Goal: Information Seeking & Learning: Find contact information

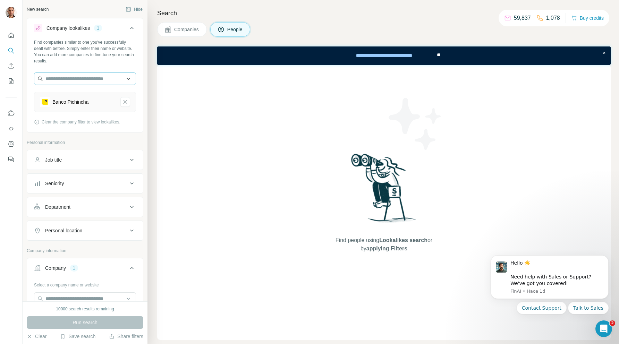
scroll to position [539, 0]
click at [134, 29] on icon at bounding box center [132, 28] width 8 height 8
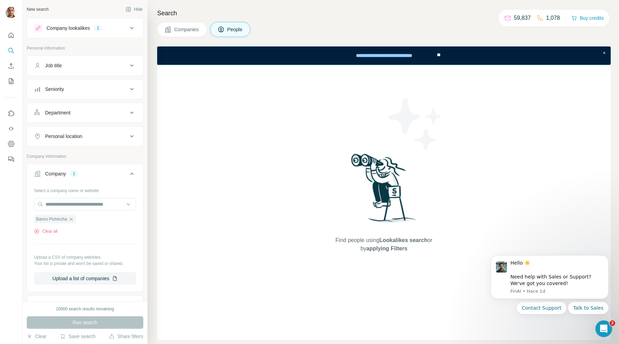
click at [52, 28] on div "Company lookalikes" at bounding box center [67, 28] width 43 height 7
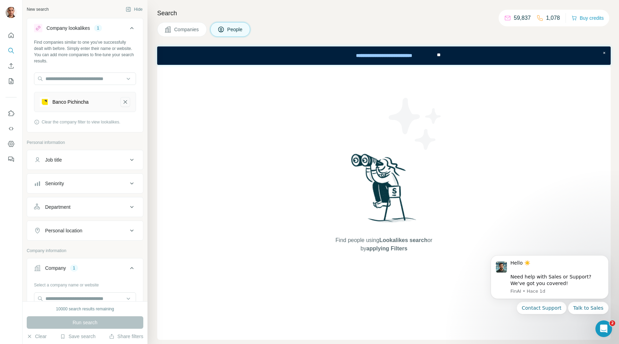
click at [125, 102] on icon "Banco Pichincha-remove-button" at bounding box center [125, 101] width 3 height 3
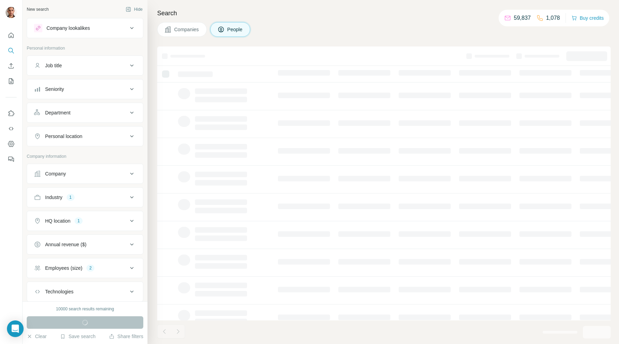
click at [132, 64] on icon at bounding box center [132, 65] width 8 height 8
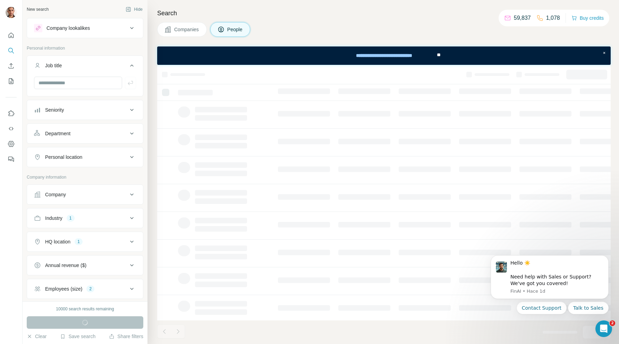
click at [133, 65] on icon at bounding box center [132, 65] width 8 height 8
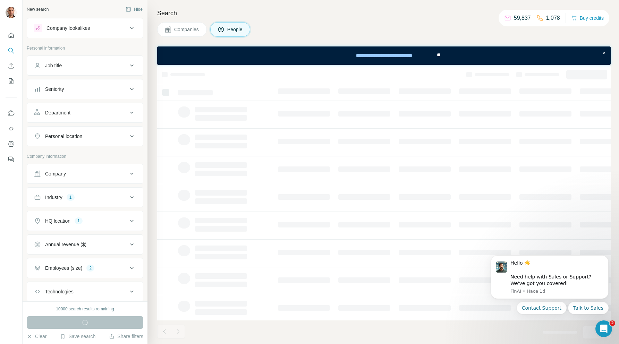
click at [134, 28] on icon at bounding box center [132, 28] width 8 height 8
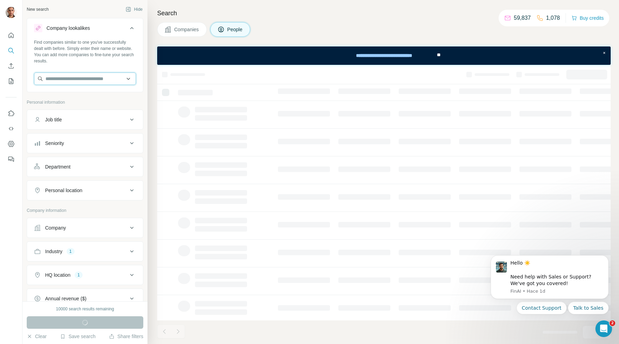
click at [87, 78] on input "text" at bounding box center [85, 79] width 102 height 12
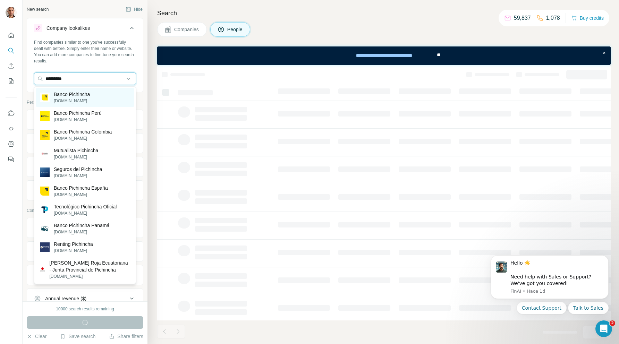
type input "*********"
click at [83, 97] on p "Banco Pichincha" at bounding box center [72, 94] width 36 height 7
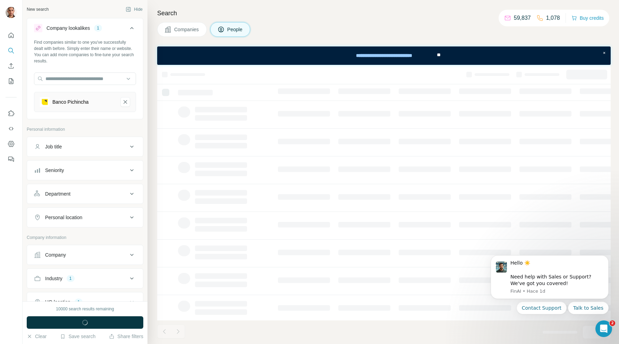
click at [130, 144] on icon at bounding box center [132, 147] width 8 height 8
click at [108, 162] on input "text" at bounding box center [78, 164] width 88 height 12
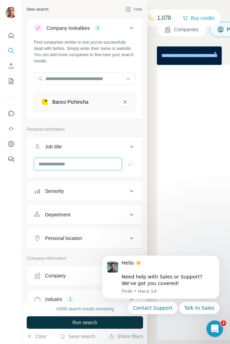
click at [79, 166] on input "text" at bounding box center [78, 164] width 88 height 12
type input "**********"
click at [131, 164] on icon "button" at bounding box center [130, 164] width 5 height 4
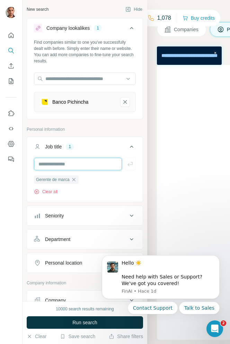
click at [85, 164] on input "text" at bounding box center [78, 164] width 88 height 12
type input "**********"
click at [130, 164] on icon "button" at bounding box center [130, 164] width 7 height 7
click at [64, 164] on input "text" at bounding box center [78, 164] width 88 height 12
type input "**********"
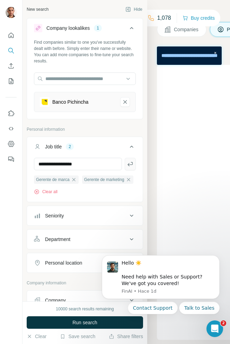
click at [127, 167] on icon "button" at bounding box center [130, 164] width 7 height 7
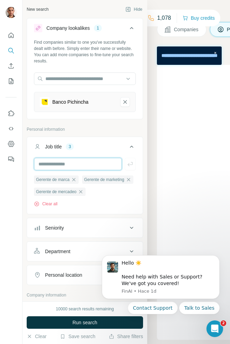
click at [85, 165] on input "text" at bounding box center [78, 164] width 88 height 12
type input "**********"
click at [131, 163] on icon "button" at bounding box center [130, 164] width 7 height 7
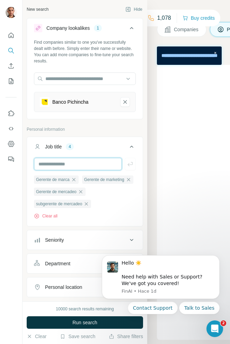
click at [85, 164] on input "text" at bounding box center [78, 164] width 88 height 12
type input "**********"
click at [128, 162] on icon "button" at bounding box center [130, 164] width 7 height 7
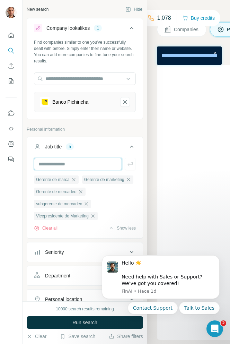
click at [78, 165] on input "text" at bounding box center [78, 164] width 88 height 12
type input "*"
type input "**********"
click at [129, 163] on icon "button" at bounding box center [130, 164] width 5 height 4
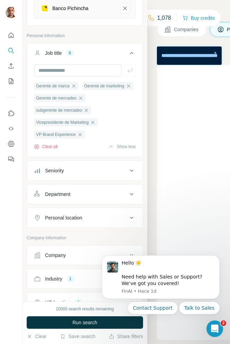
scroll to position [94, 0]
click at [131, 175] on icon at bounding box center [132, 170] width 8 height 8
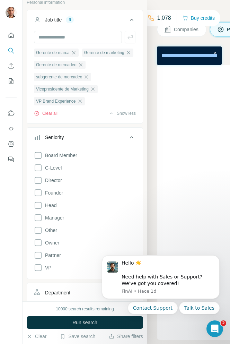
scroll to position [145, 0]
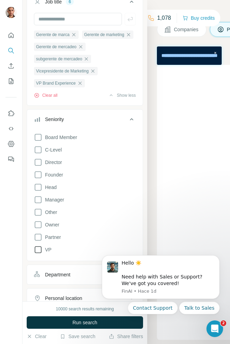
click at [37, 254] on icon at bounding box center [38, 250] width 8 height 8
click at [39, 229] on icon at bounding box center [38, 225] width 8 height 8
click at [39, 228] on icon at bounding box center [38, 224] width 7 height 7
click at [37, 204] on icon at bounding box center [38, 200] width 8 height 8
click at [37, 192] on icon at bounding box center [38, 187] width 8 height 8
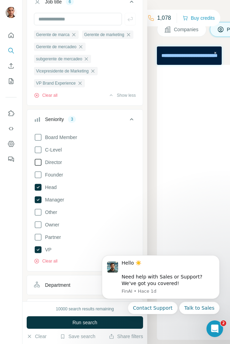
click at [40, 167] on icon at bounding box center [38, 162] width 8 height 8
click at [39, 142] on icon at bounding box center [38, 137] width 8 height 8
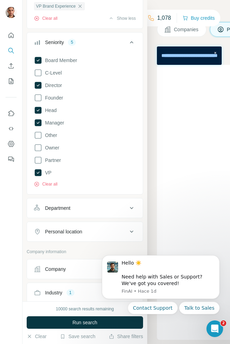
scroll to position [262, 0]
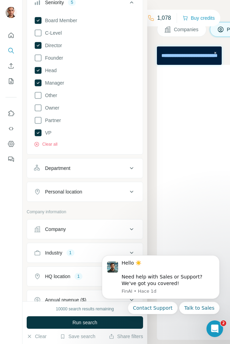
click at [129, 172] on icon at bounding box center [132, 168] width 8 height 8
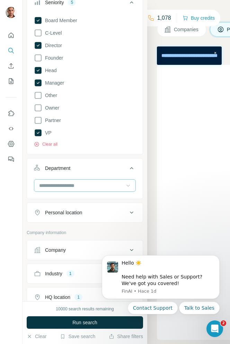
click at [128, 189] on icon at bounding box center [128, 185] width 7 height 7
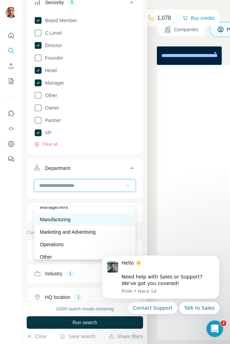
scroll to position [147, 0]
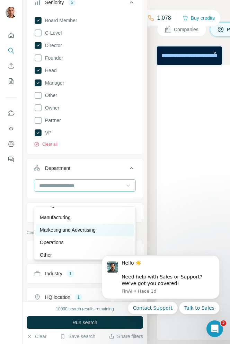
click at [103, 231] on div "Marketing and Advertising" at bounding box center [85, 230] width 90 height 7
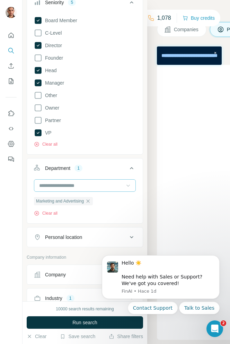
click at [129, 189] on icon at bounding box center [128, 185] width 7 height 7
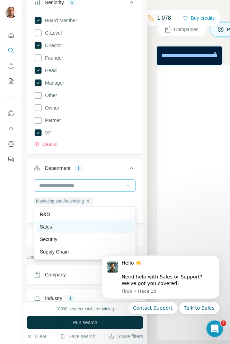
click at [79, 228] on div "Sales" at bounding box center [85, 226] width 90 height 7
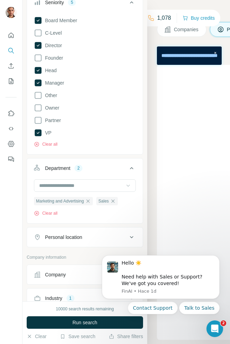
click at [129, 189] on icon at bounding box center [128, 185] width 7 height 7
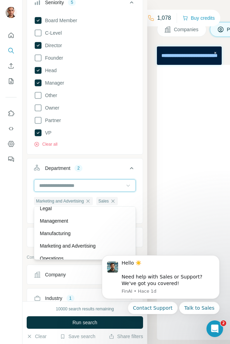
scroll to position [142, 0]
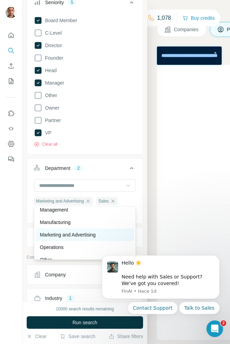
click at [110, 238] on div "Marketing and Advertising" at bounding box center [85, 234] width 90 height 7
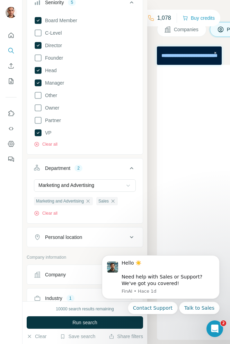
click at [130, 189] on icon at bounding box center [128, 185] width 7 height 7
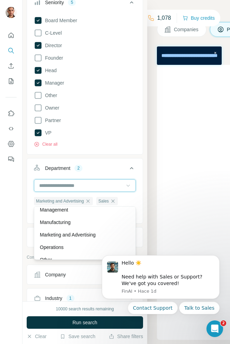
scroll to position [0, 0]
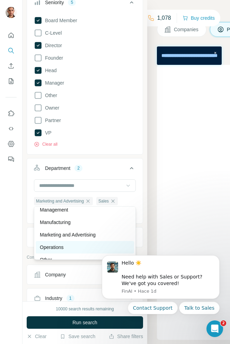
click at [82, 251] on div "Operations" at bounding box center [85, 247] width 99 height 12
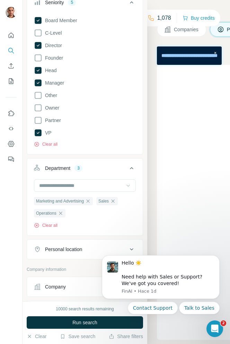
click at [127, 189] on icon at bounding box center [128, 185] width 7 height 7
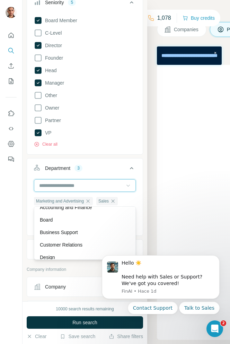
scroll to position [14, 0]
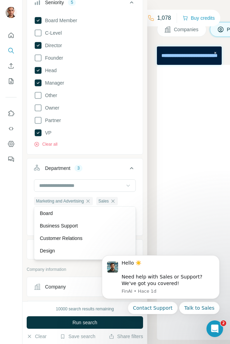
click at [129, 189] on icon at bounding box center [128, 185] width 7 height 7
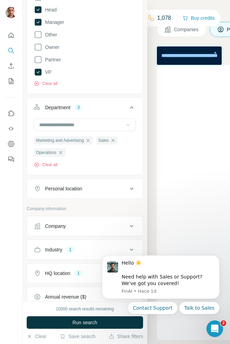
scroll to position [331, 0]
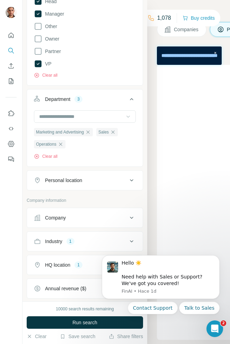
click at [133, 185] on icon at bounding box center [132, 180] width 8 height 8
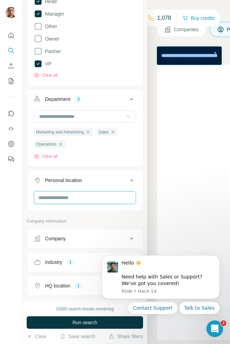
click at [113, 204] on input "text" at bounding box center [85, 198] width 102 height 12
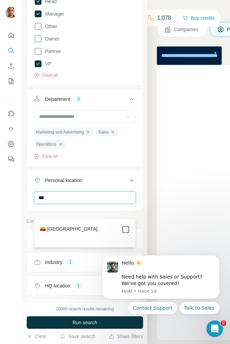
type input "***"
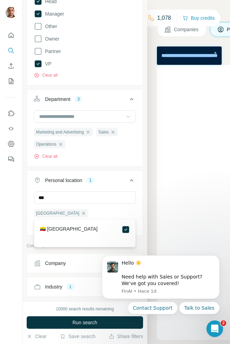
click at [134, 185] on icon at bounding box center [132, 180] width 8 height 8
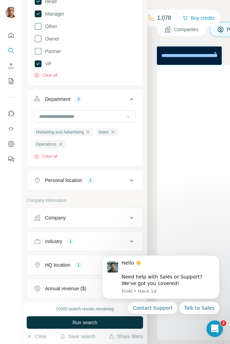
click at [134, 185] on icon at bounding box center [132, 180] width 8 height 8
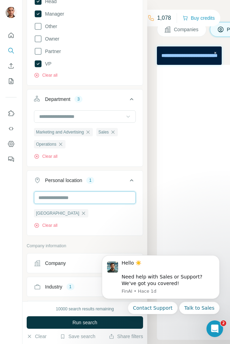
click at [109, 204] on input "text" at bounding box center [85, 198] width 102 height 12
click at [133, 185] on icon at bounding box center [132, 180] width 8 height 8
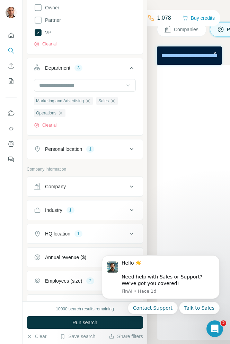
scroll to position [363, 0]
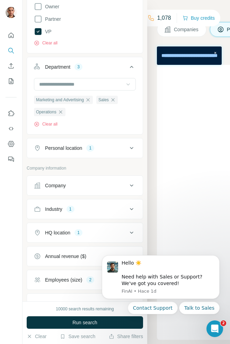
click at [133, 190] on icon at bounding box center [132, 185] width 8 height 8
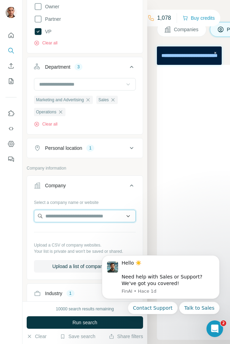
click at [129, 222] on input "text" at bounding box center [85, 216] width 102 height 12
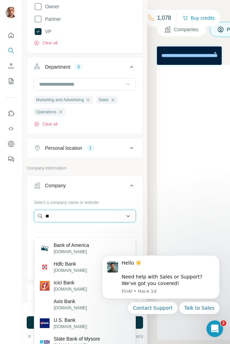
type input "*"
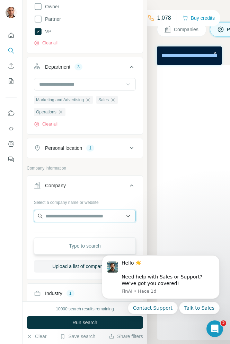
click at [130, 222] on input "text" at bounding box center [85, 216] width 102 height 12
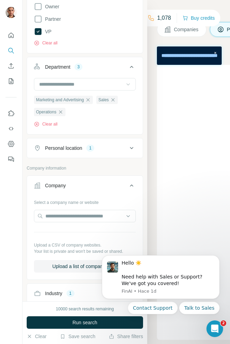
click at [132, 190] on icon at bounding box center [132, 185] width 8 height 8
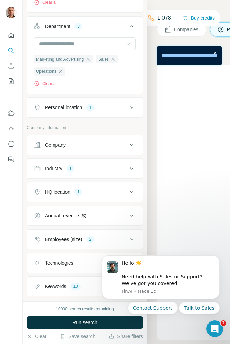
scroll to position [404, 0]
click at [131, 196] on icon at bounding box center [132, 192] width 8 height 8
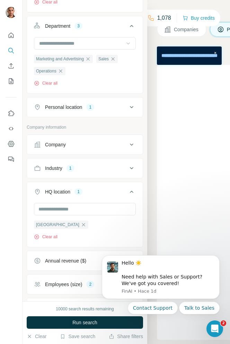
click at [131, 193] on icon at bounding box center [131, 192] width 3 height 2
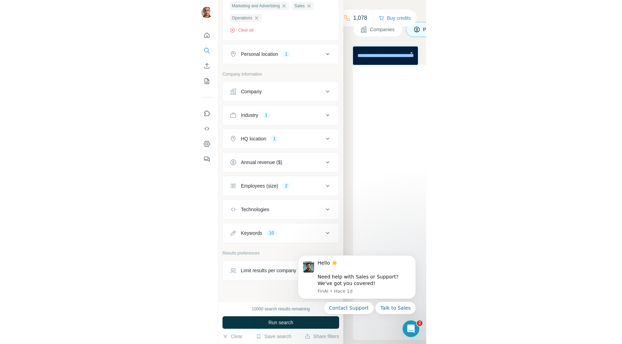
scroll to position [482, 0]
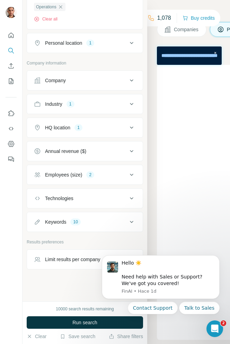
click at [132, 174] on icon at bounding box center [132, 175] width 8 height 8
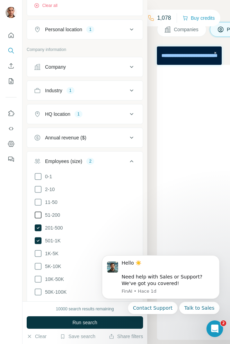
click at [37, 219] on icon at bounding box center [38, 215] width 8 height 8
click at [217, 259] on icon "Dismiss notification" at bounding box center [218, 258] width 4 height 4
click at [133, 165] on icon at bounding box center [132, 161] width 8 height 8
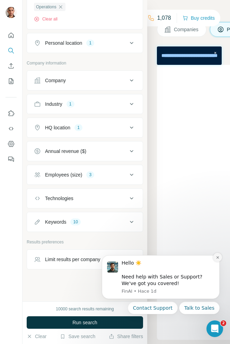
click at [218, 256] on icon "Dismiss notification" at bounding box center [218, 258] width 4 height 4
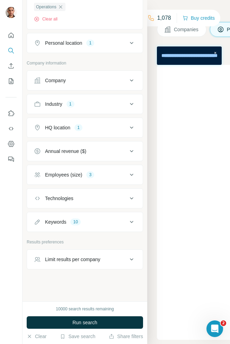
click at [133, 260] on icon at bounding box center [132, 259] width 8 height 8
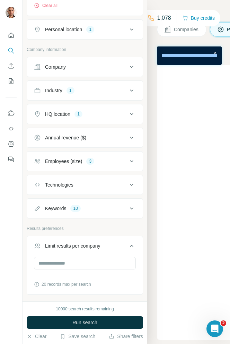
click at [133, 250] on icon at bounding box center [132, 246] width 8 height 8
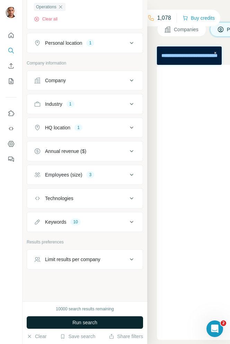
click at [85, 324] on span "Run search" at bounding box center [85, 322] width 25 height 7
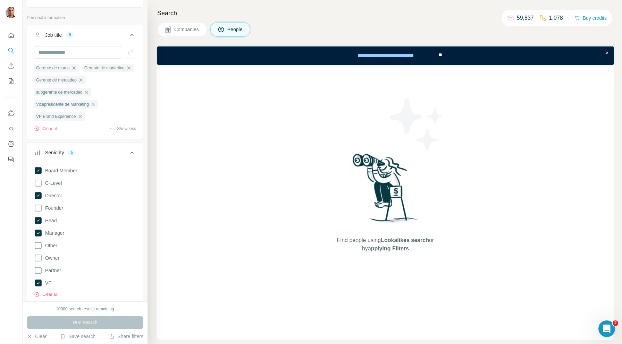
scroll to position [37, 0]
